Goal: Task Accomplishment & Management: Complete application form

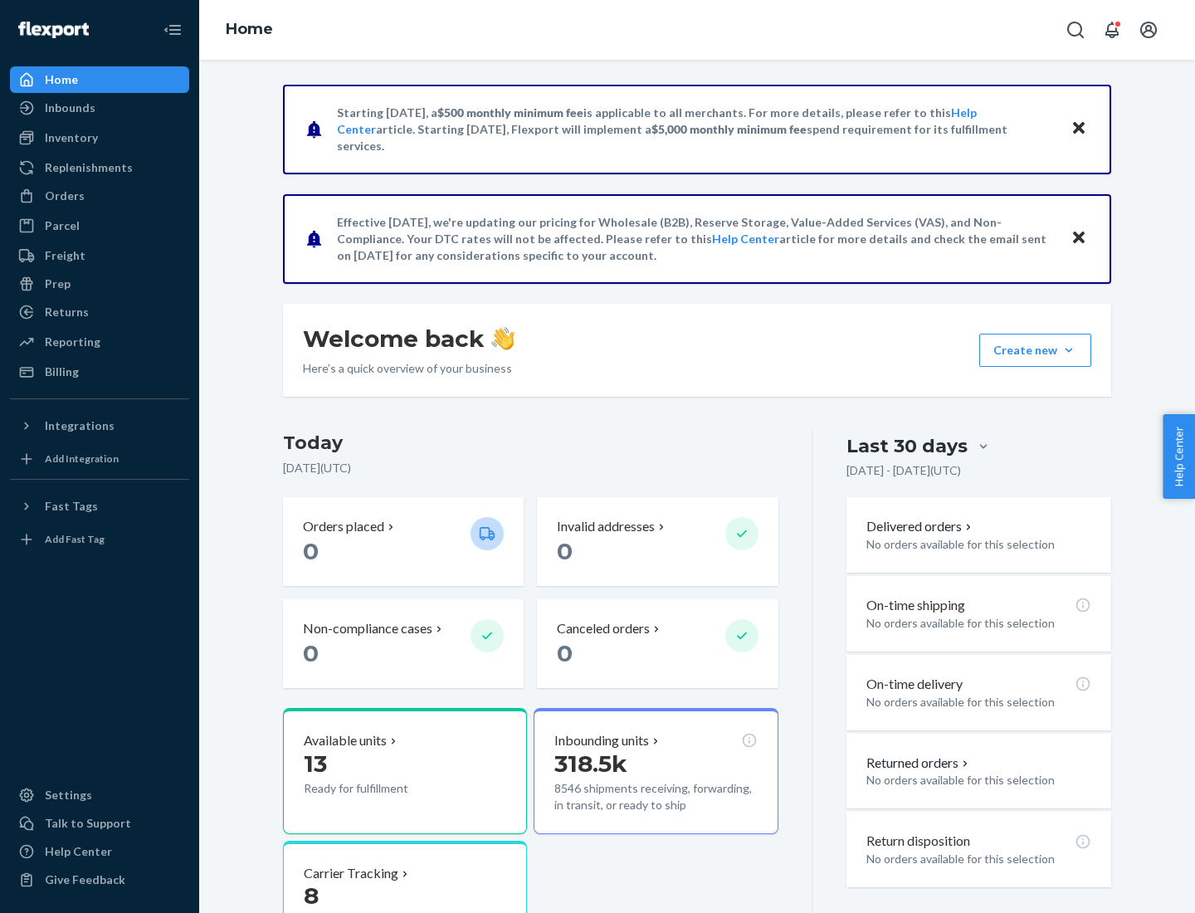
click at [1069, 350] on button "Create new Create new inbound Create new order Create new product" at bounding box center [1035, 350] width 112 height 33
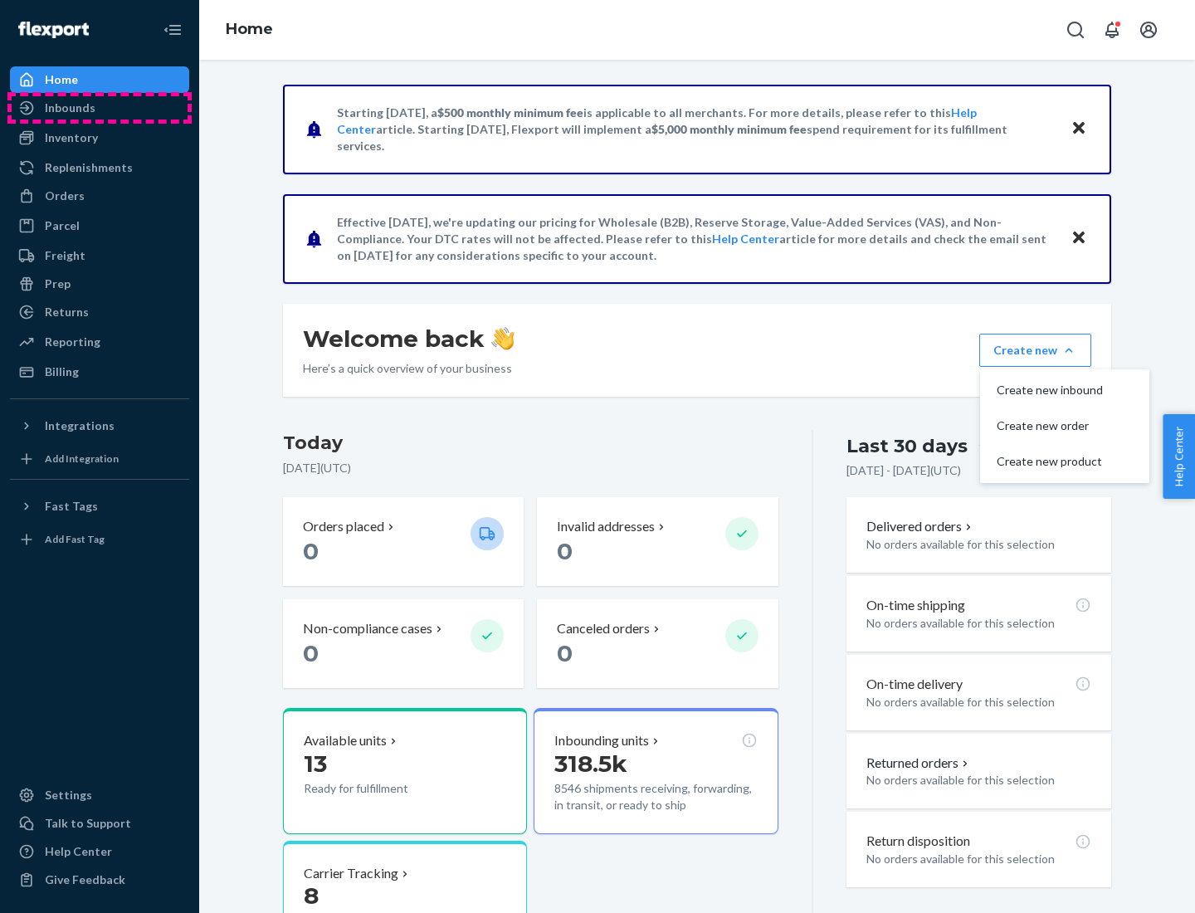
click at [100, 108] on div "Inbounds" at bounding box center [100, 107] width 176 height 23
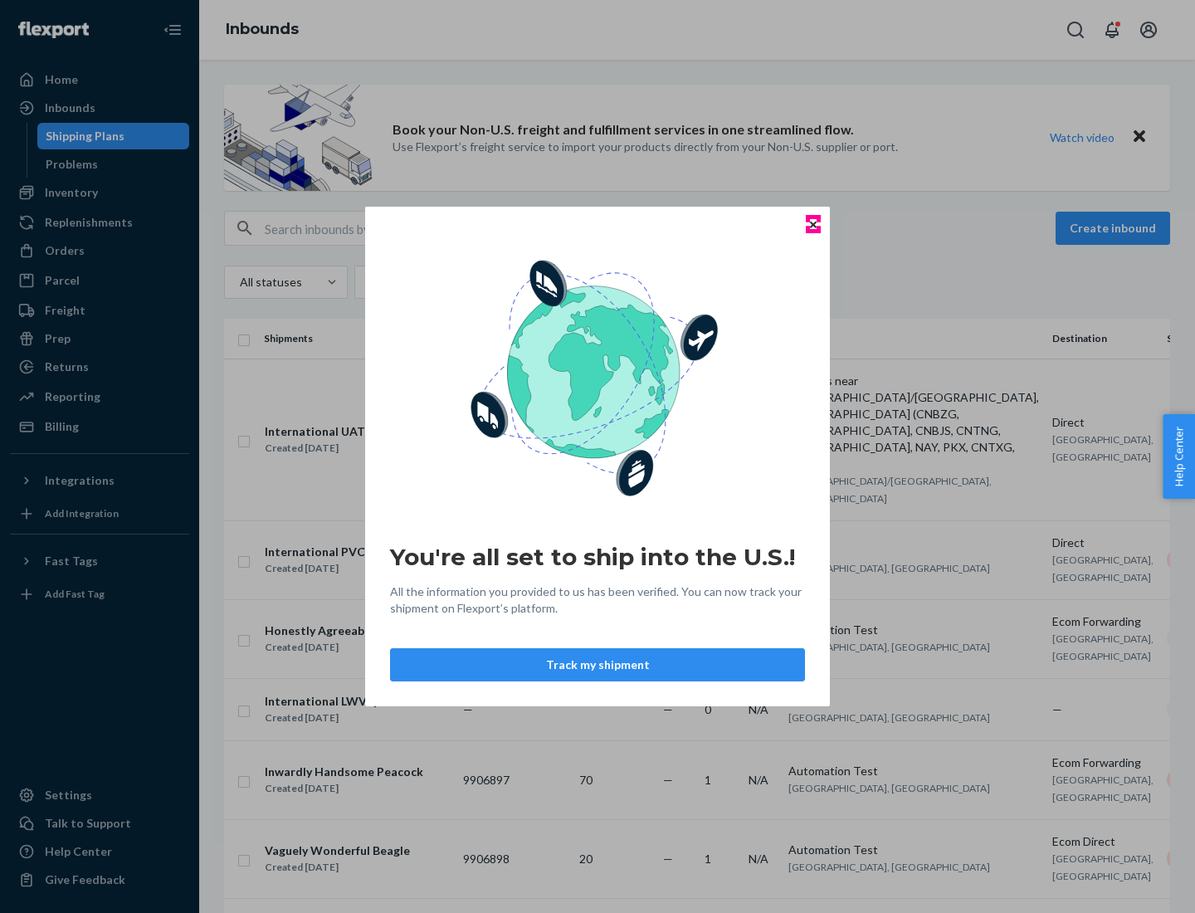
click at [813, 224] on icon "Close" at bounding box center [813, 224] width 7 height 7
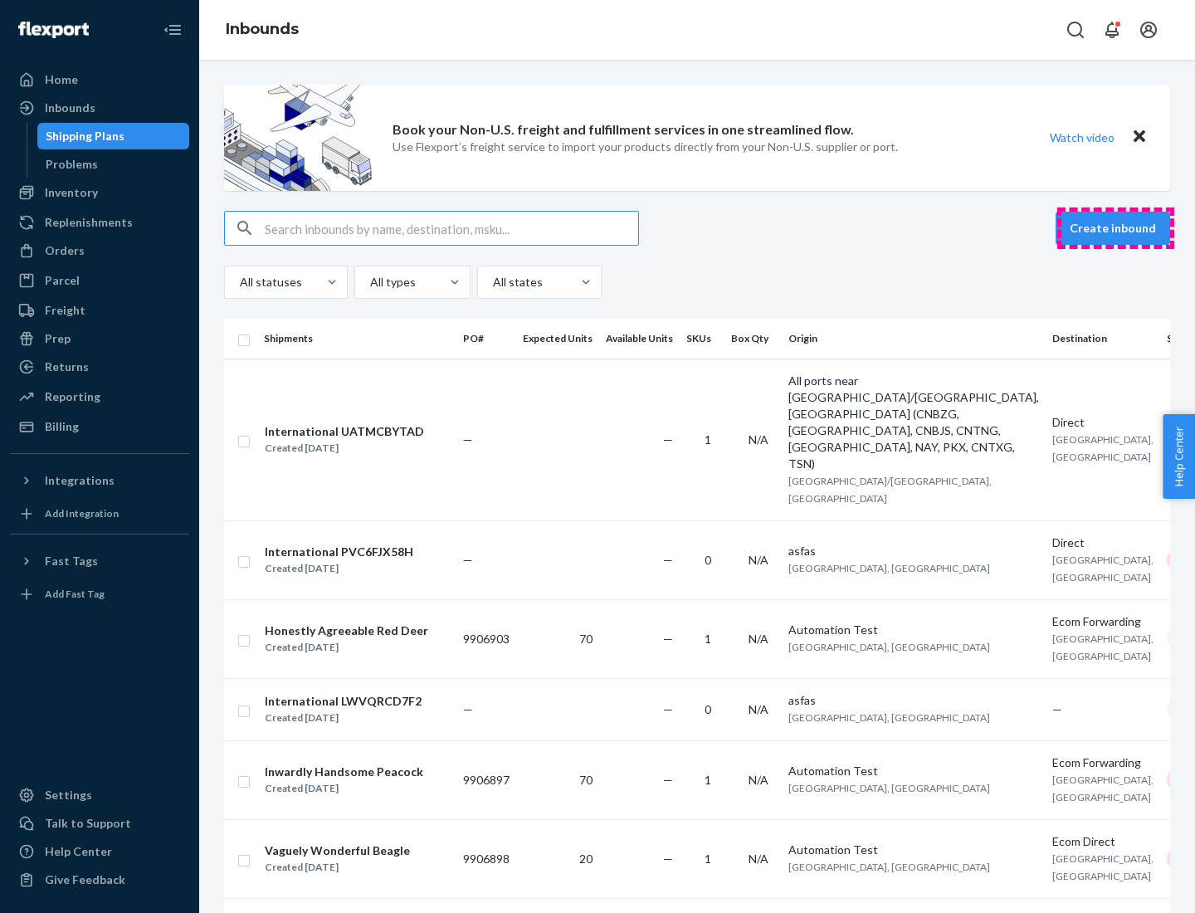
click at [1115, 228] on button "Create inbound" at bounding box center [1113, 228] width 115 height 33
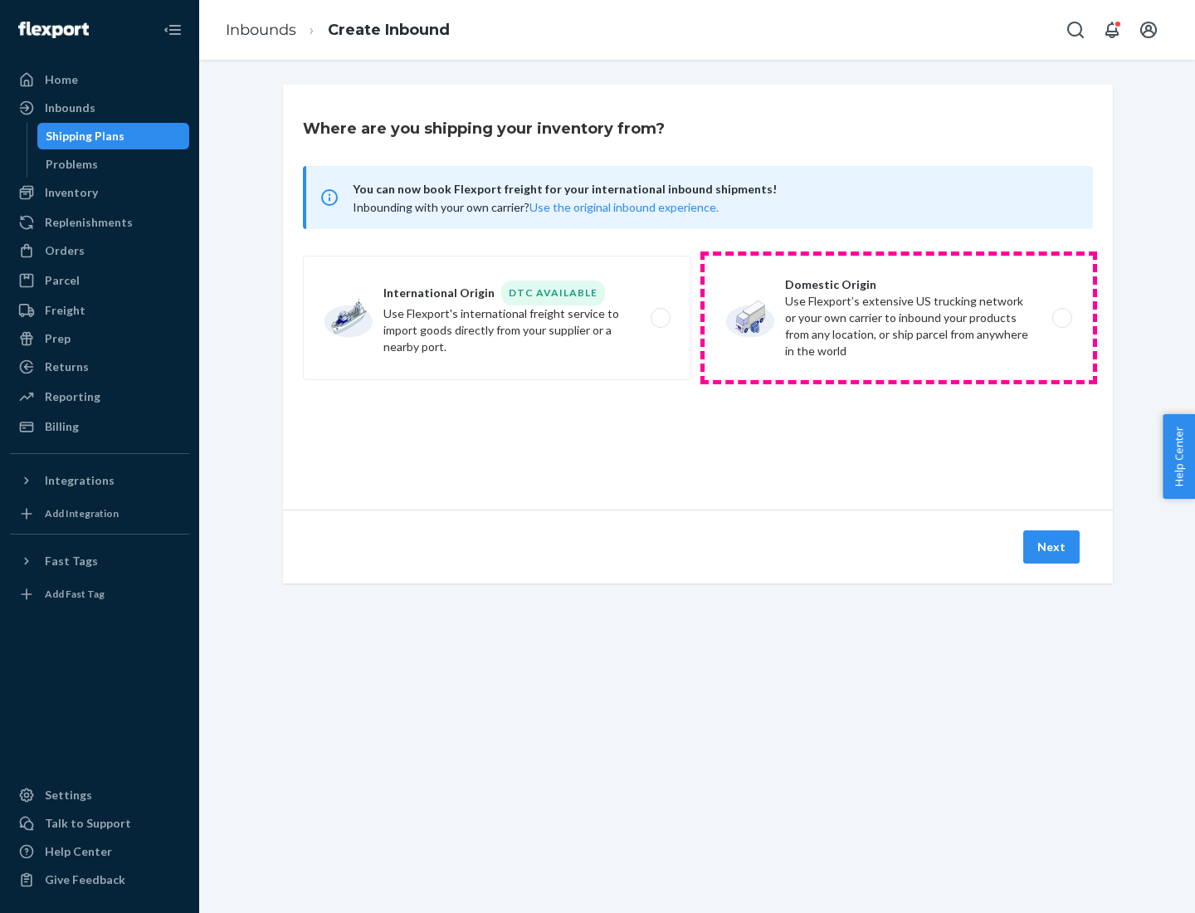
click at [899, 318] on label "Domestic Origin Use Flexport’s extensive US trucking network or your own carrie…" at bounding box center [899, 318] width 388 height 124
click at [1061, 318] on input "Domestic Origin Use Flexport’s extensive US trucking network or your own carrie…" at bounding box center [1066, 318] width 11 height 11
radio input "true"
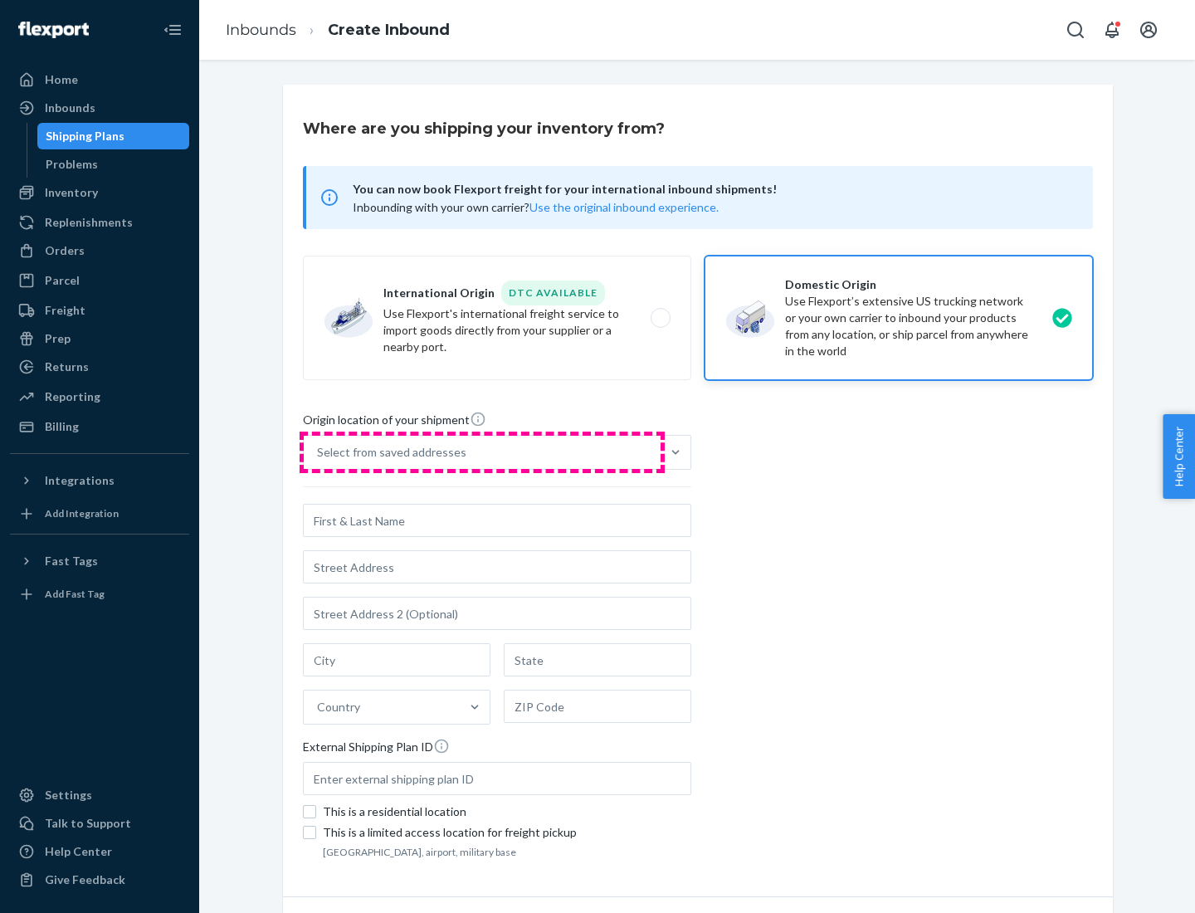
click at [482, 452] on div "Select from saved addresses" at bounding box center [482, 452] width 357 height 33
click at [319, 452] on input "Select from saved addresses" at bounding box center [318, 452] width 2 height 17
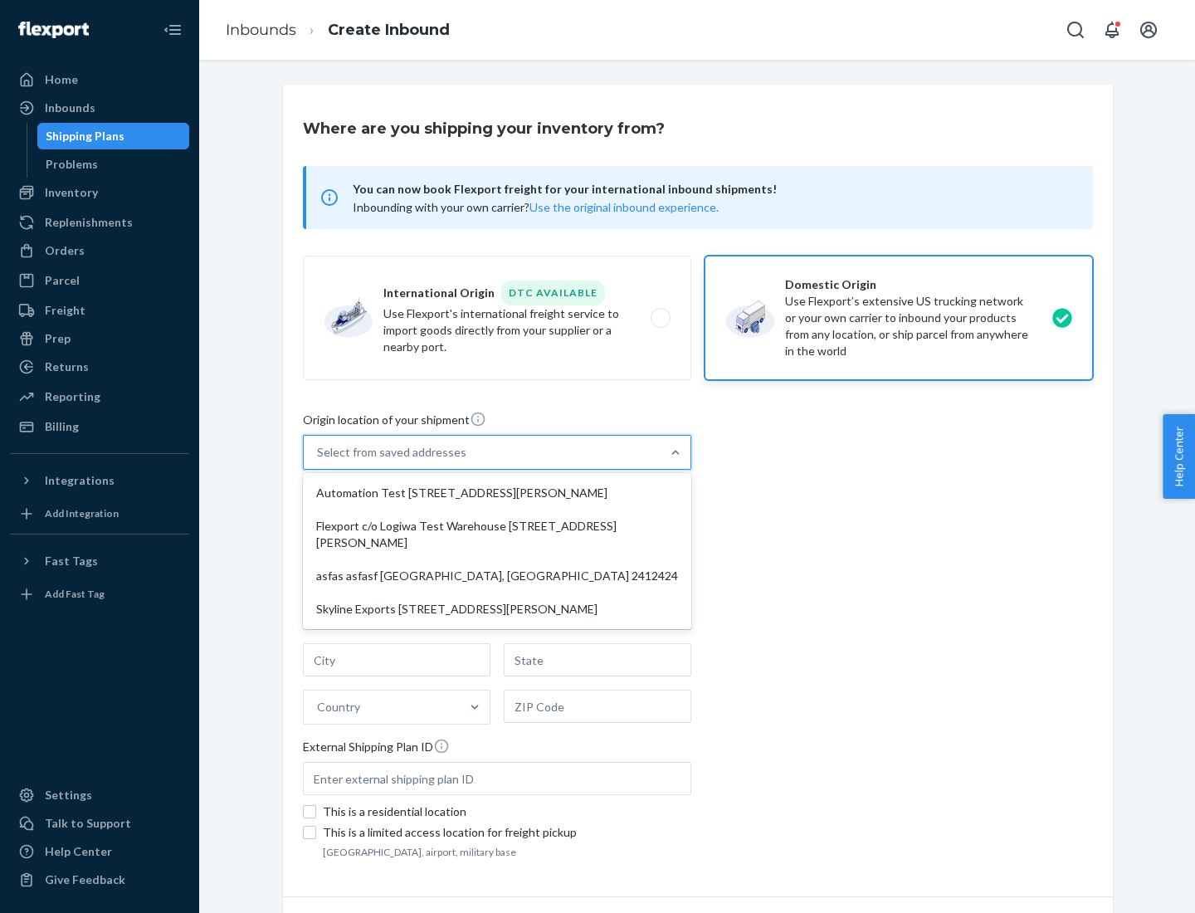
scroll to position [7, 0]
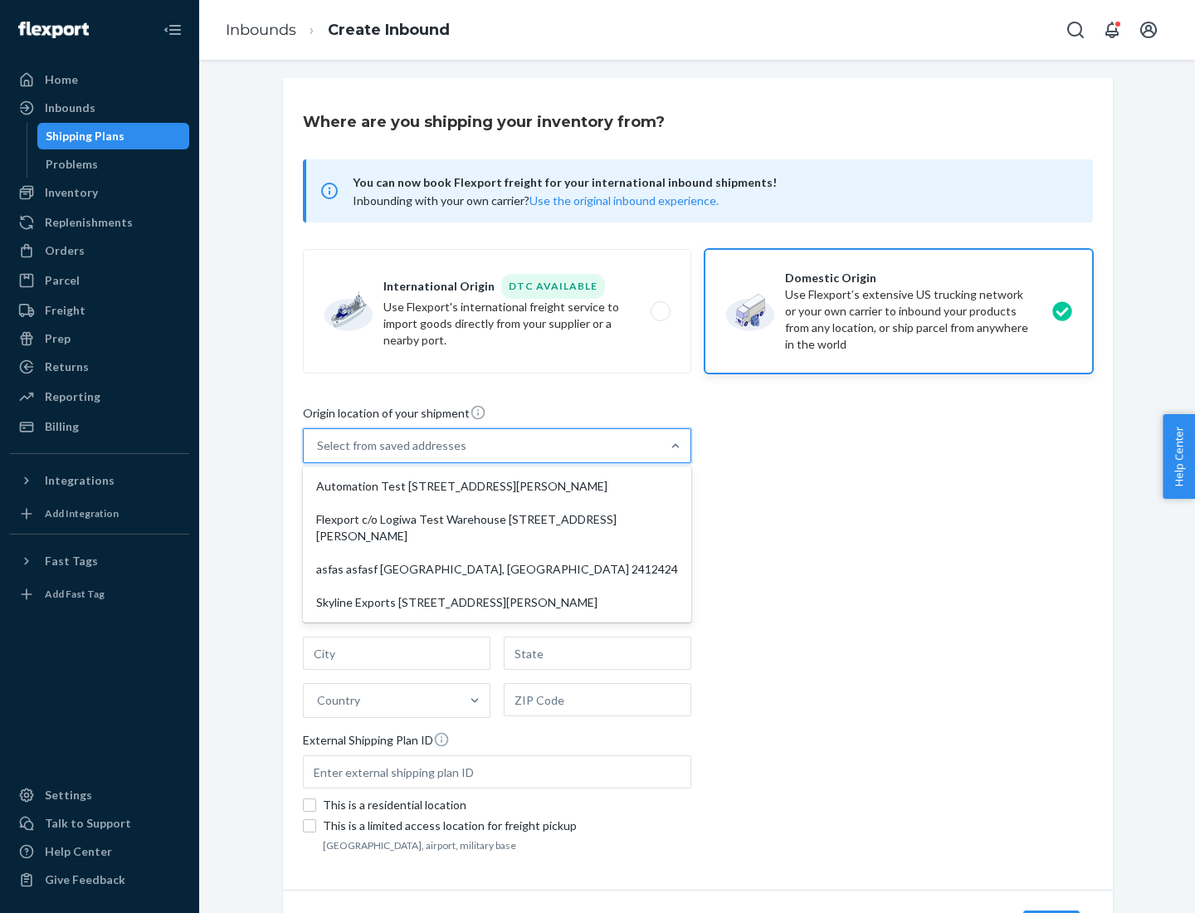
click at [497, 486] on div "Automation Test [STREET_ADDRESS][PERSON_NAME]" at bounding box center [497, 486] width 382 height 33
click at [319, 454] on input "option Automation Test [STREET_ADDRESS][PERSON_NAME] focused, 1 of 4. 4 results…" at bounding box center [318, 445] width 2 height 17
type input "Automation Test"
type input "9th Floor"
type input "[GEOGRAPHIC_DATA]"
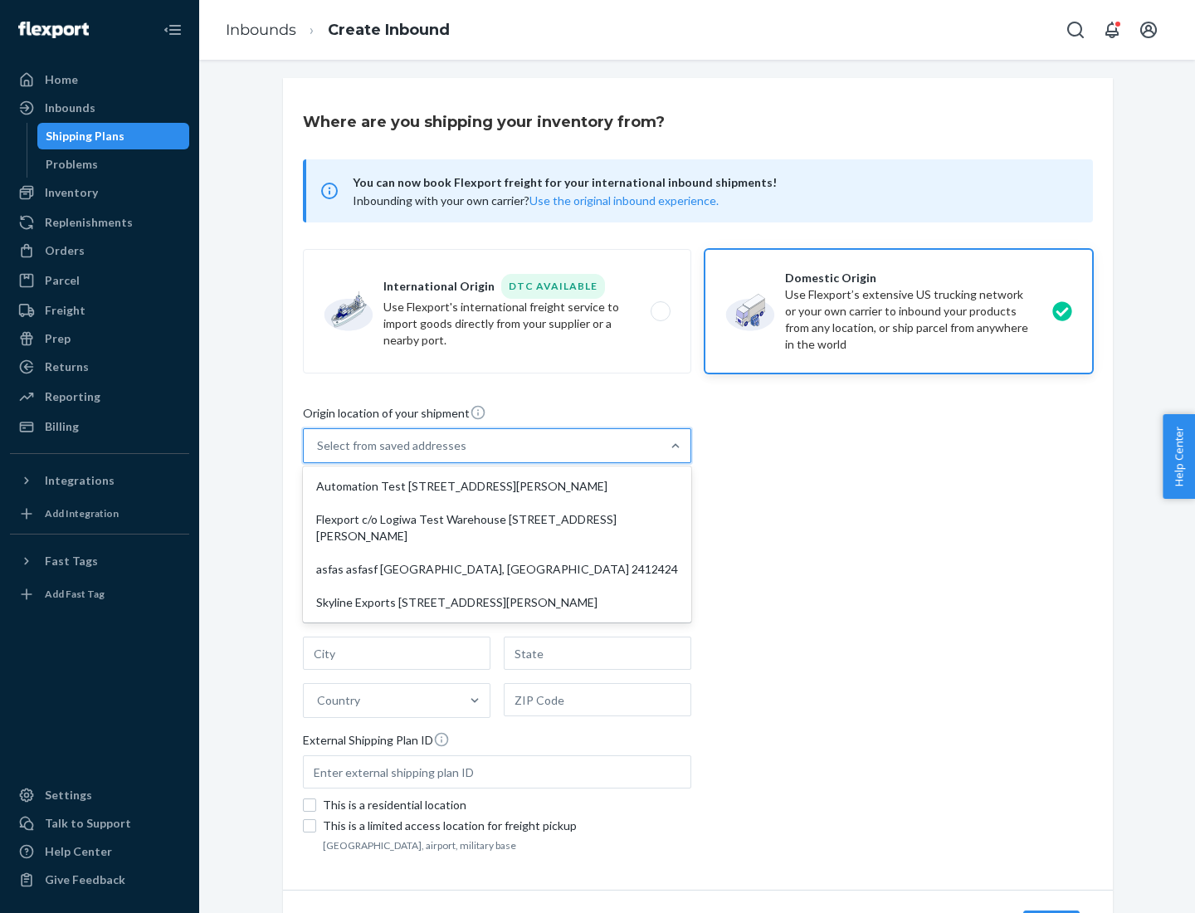
type input "CA"
type input "94104"
type input "[STREET_ADDRESS][PERSON_NAME]"
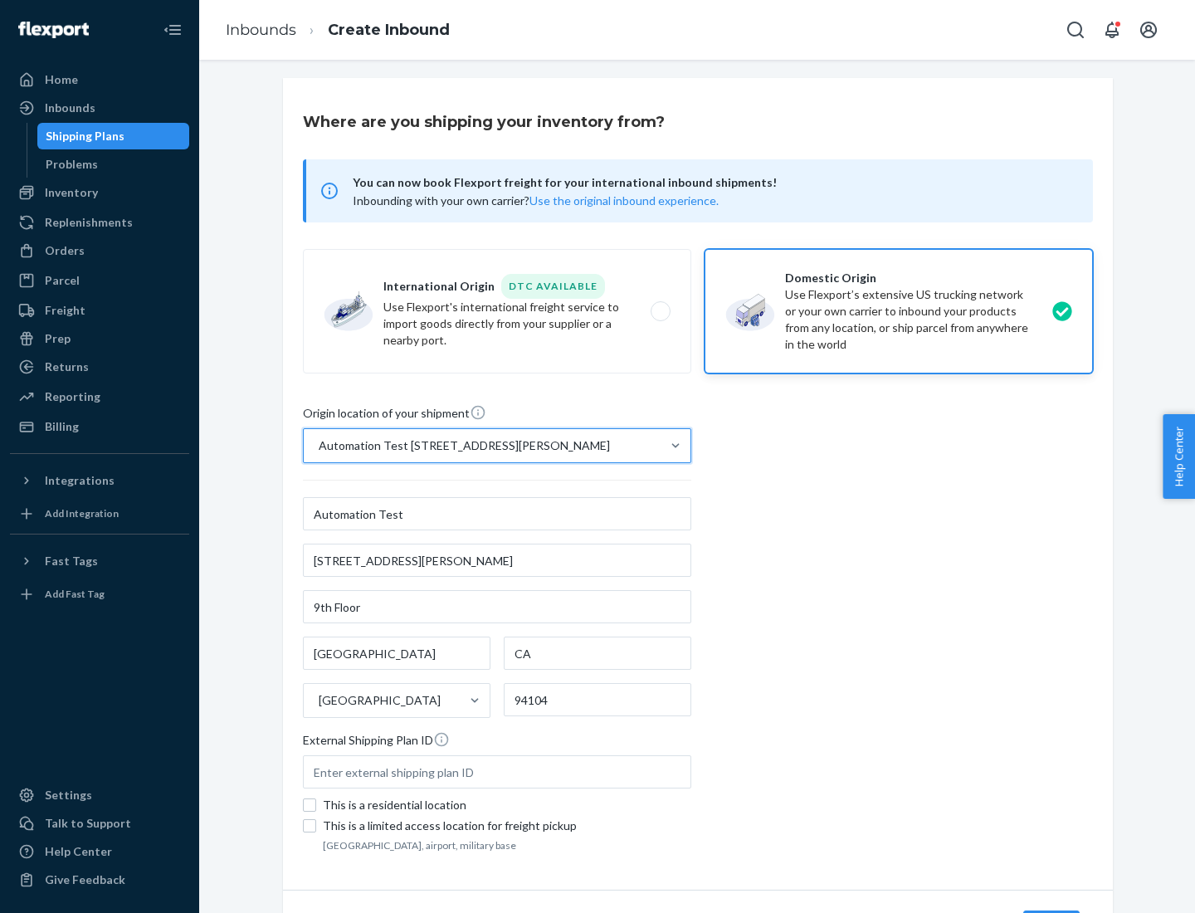
scroll to position [97, 0]
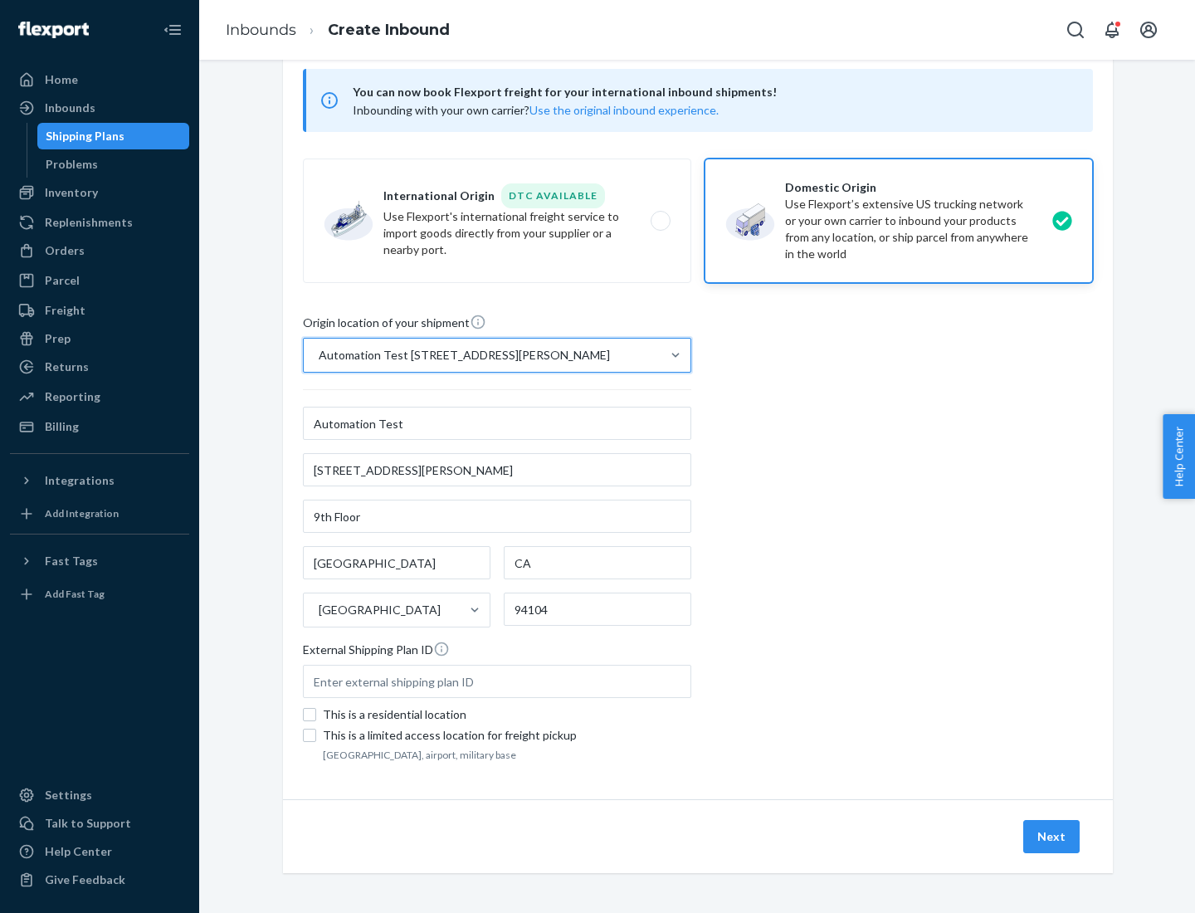
click at [1052, 837] on button "Next" at bounding box center [1051, 836] width 56 height 33
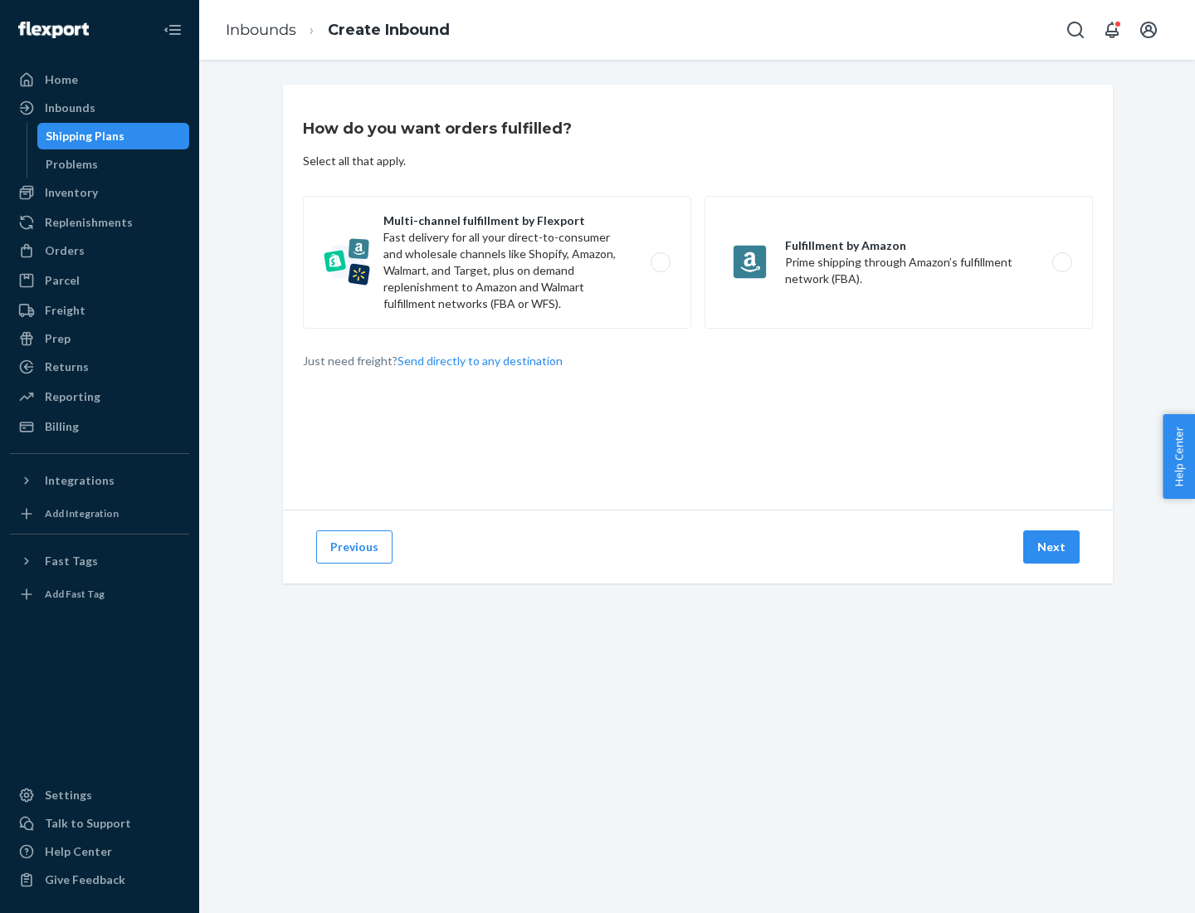
click at [497, 262] on label "Multi-channel fulfillment by Flexport Fast delivery for all your direct-to-cons…" at bounding box center [497, 262] width 388 height 133
click at [660, 262] on input "Multi-channel fulfillment by Flexport Fast delivery for all your direct-to-cons…" at bounding box center [665, 262] width 11 height 11
radio input "true"
click at [1052, 547] on button "Next" at bounding box center [1051, 546] width 56 height 33
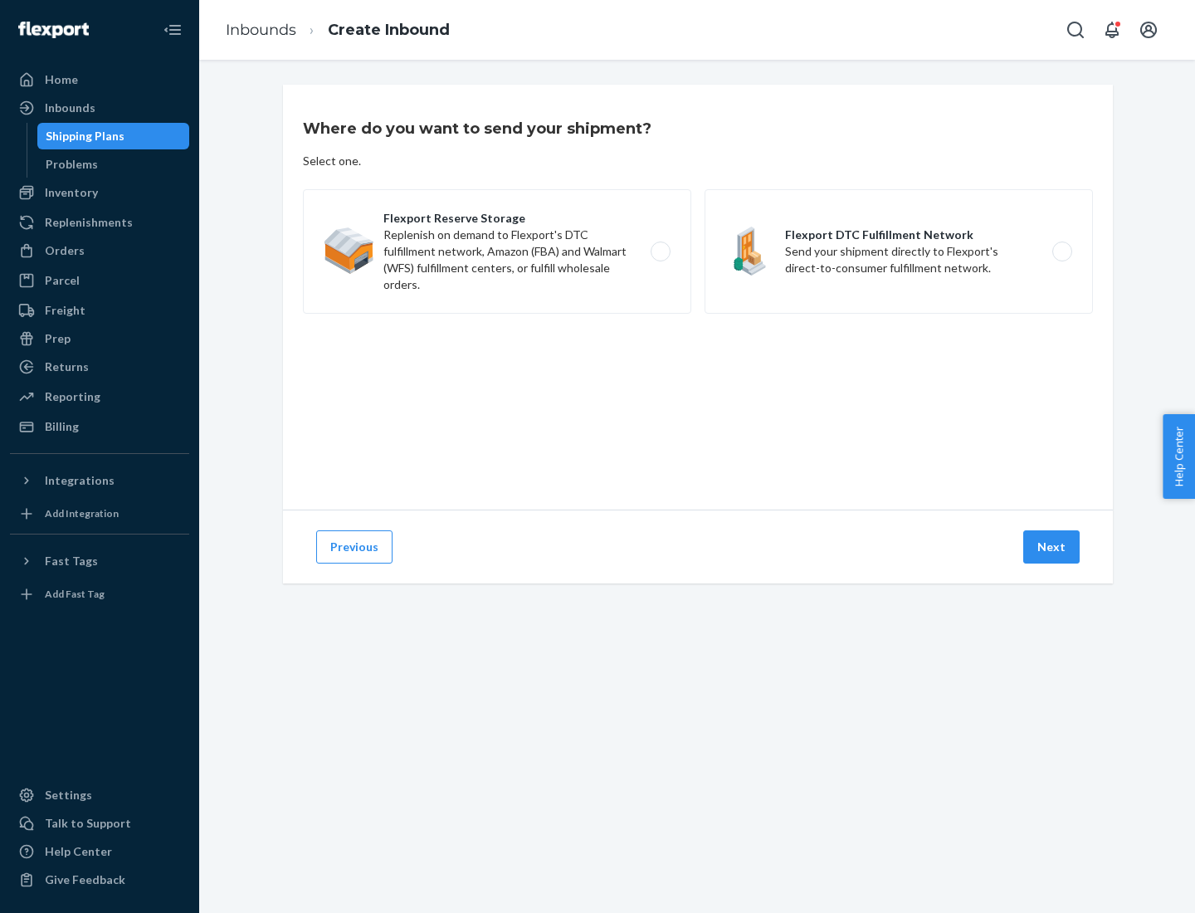
click at [497, 251] on label "Flexport Reserve Storage Replenish on demand to Flexport's DTC fulfillment netw…" at bounding box center [497, 251] width 388 height 124
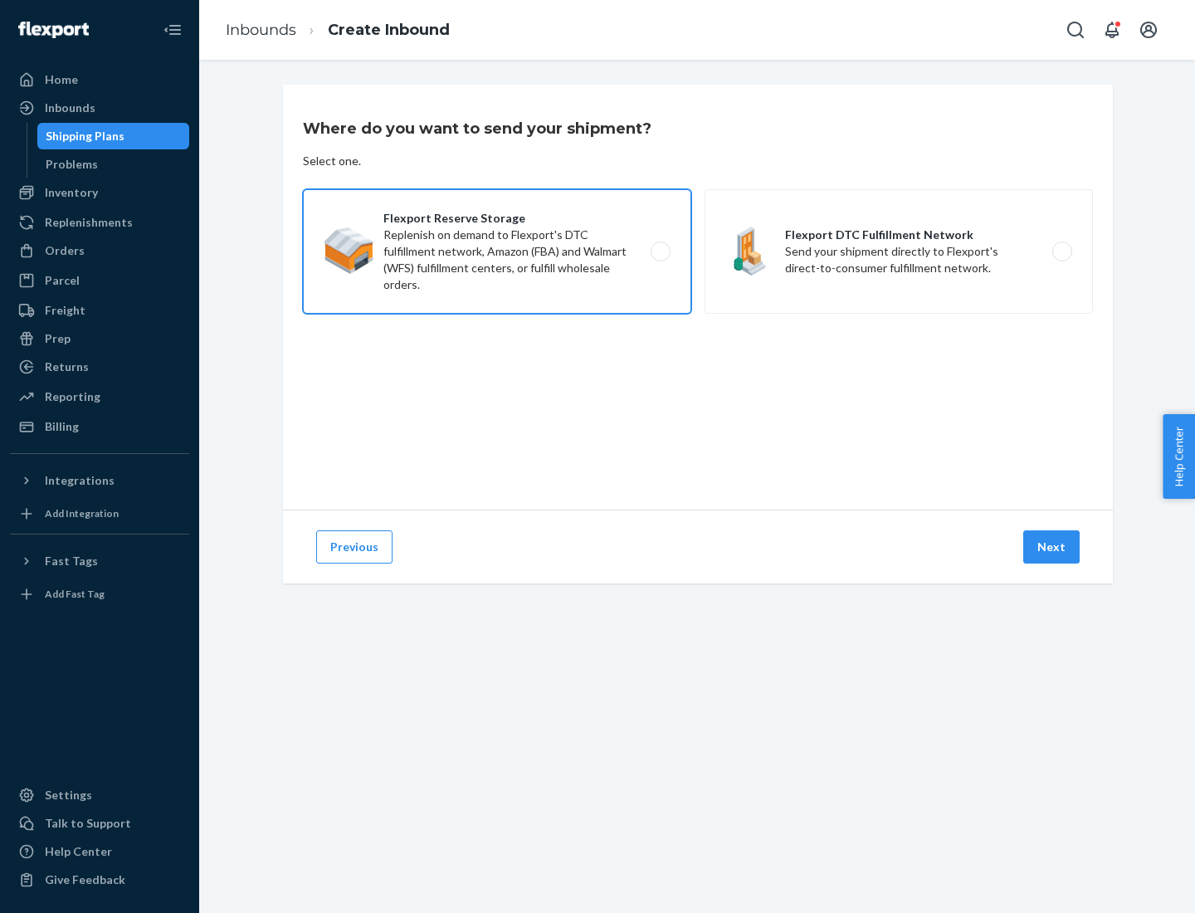
click at [660, 251] on input "Flexport Reserve Storage Replenish on demand to Flexport's DTC fulfillment netw…" at bounding box center [665, 251] width 11 height 11
radio input "true"
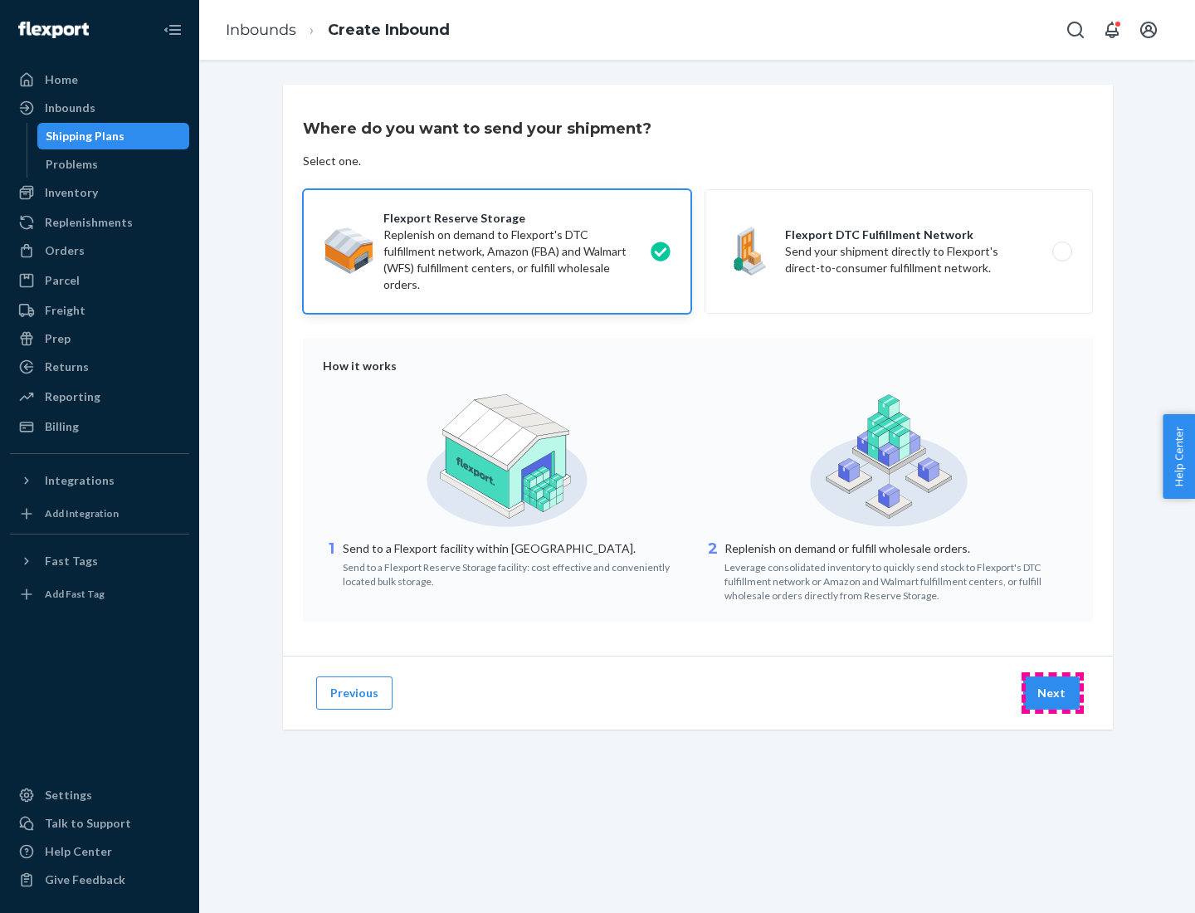
click at [1052, 693] on button "Next" at bounding box center [1051, 692] width 56 height 33
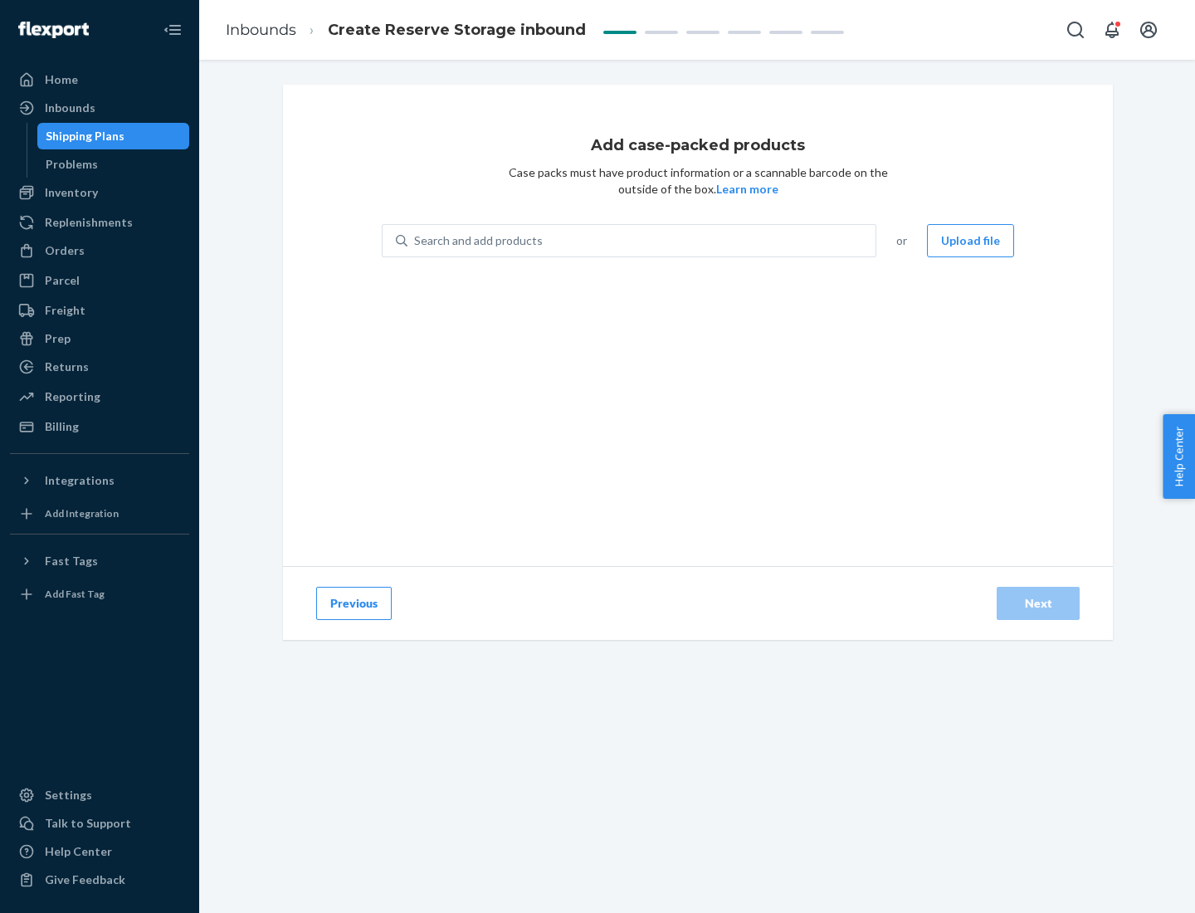
click at [642, 241] on div "Search and add products" at bounding box center [641, 241] width 468 height 30
click at [416, 241] on input "Search and add products" at bounding box center [415, 240] width 2 height 17
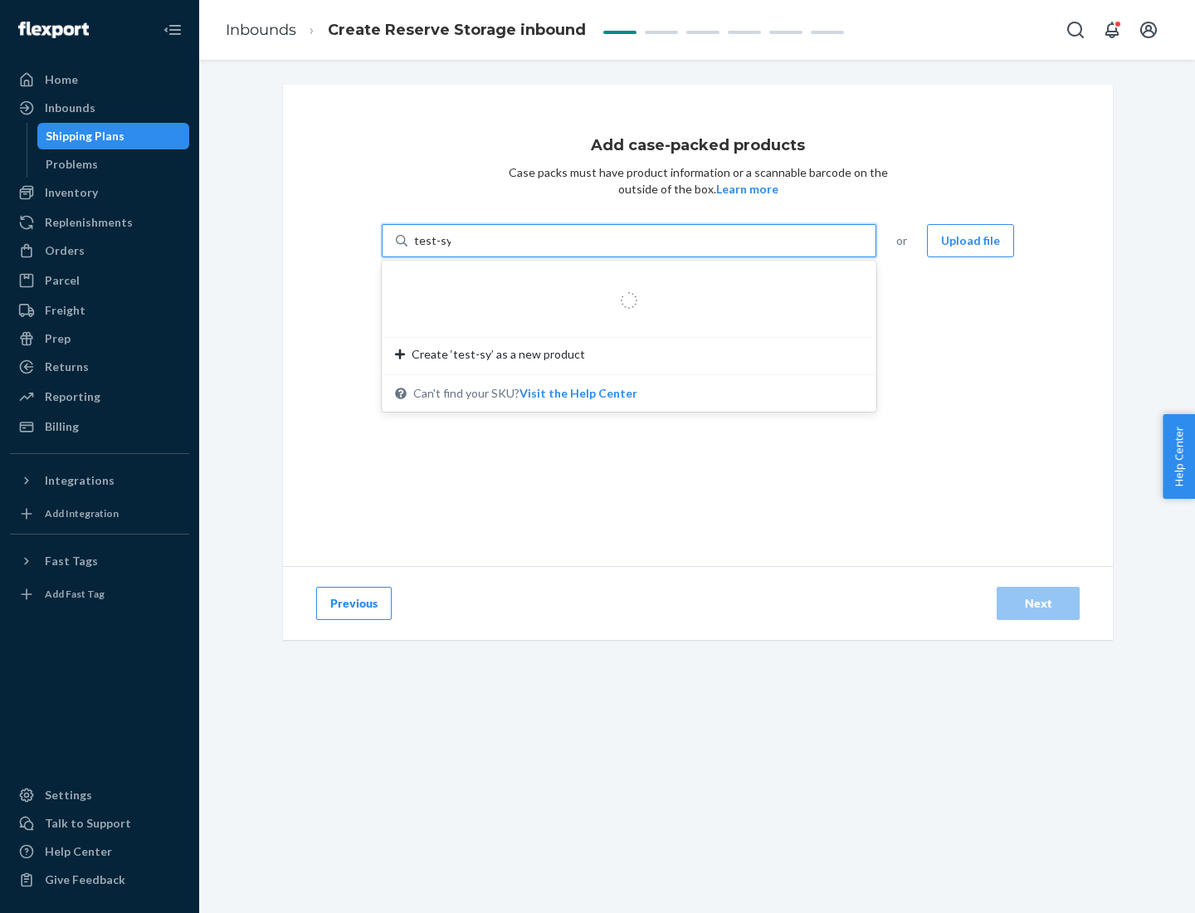
type input "test-syn"
click at [623, 281] on div "test - syn - test" at bounding box center [622, 280] width 455 height 17
click at [457, 249] on input "test-syn" at bounding box center [435, 240] width 43 height 17
type input "1"
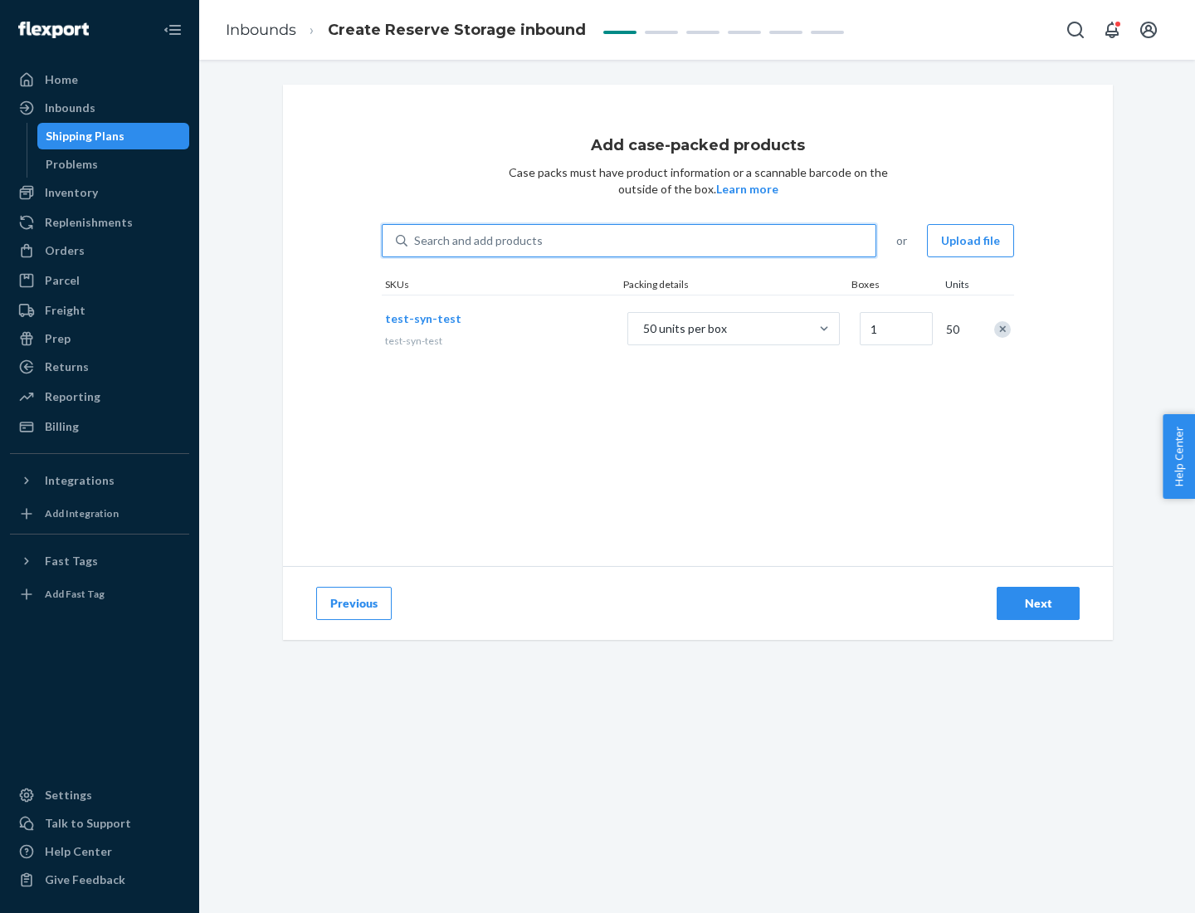
click at [1038, 603] on div "Next" at bounding box center [1038, 603] width 55 height 17
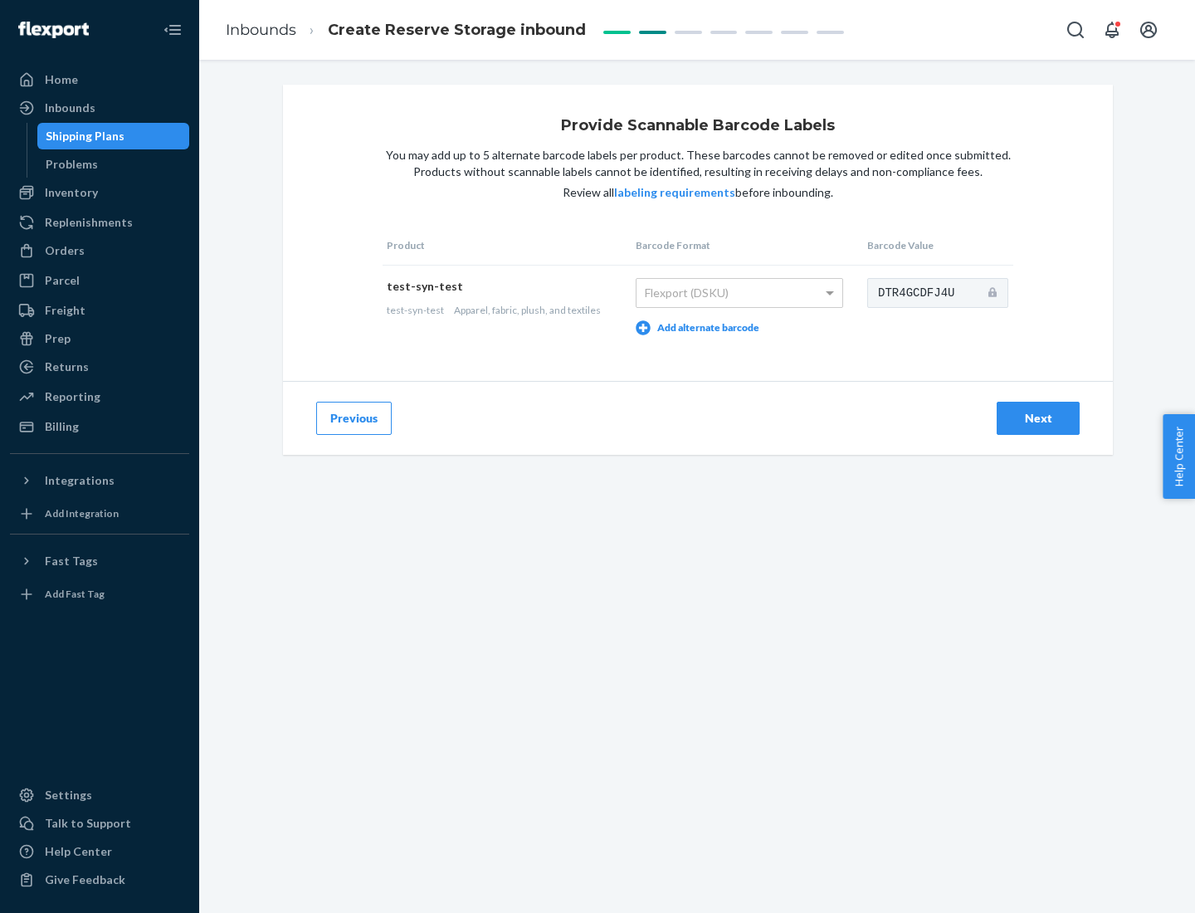
click at [1038, 417] on div "Next" at bounding box center [1038, 418] width 55 height 17
